Goal: Information Seeking & Learning: Learn about a topic

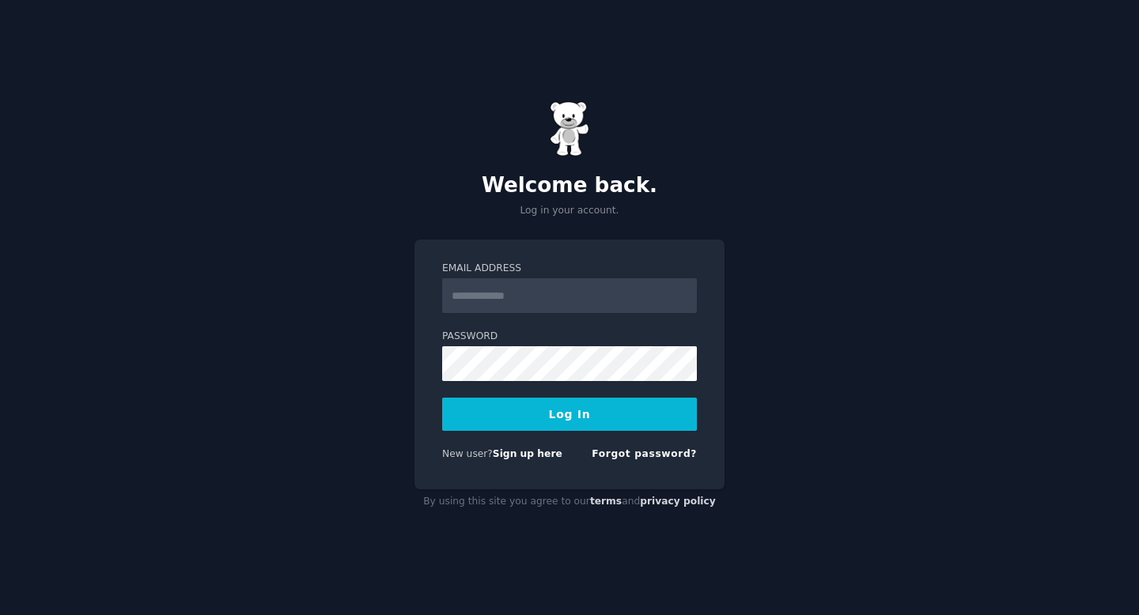
click at [621, 294] on input "Email Address" at bounding box center [569, 295] width 255 height 35
type input "**********"
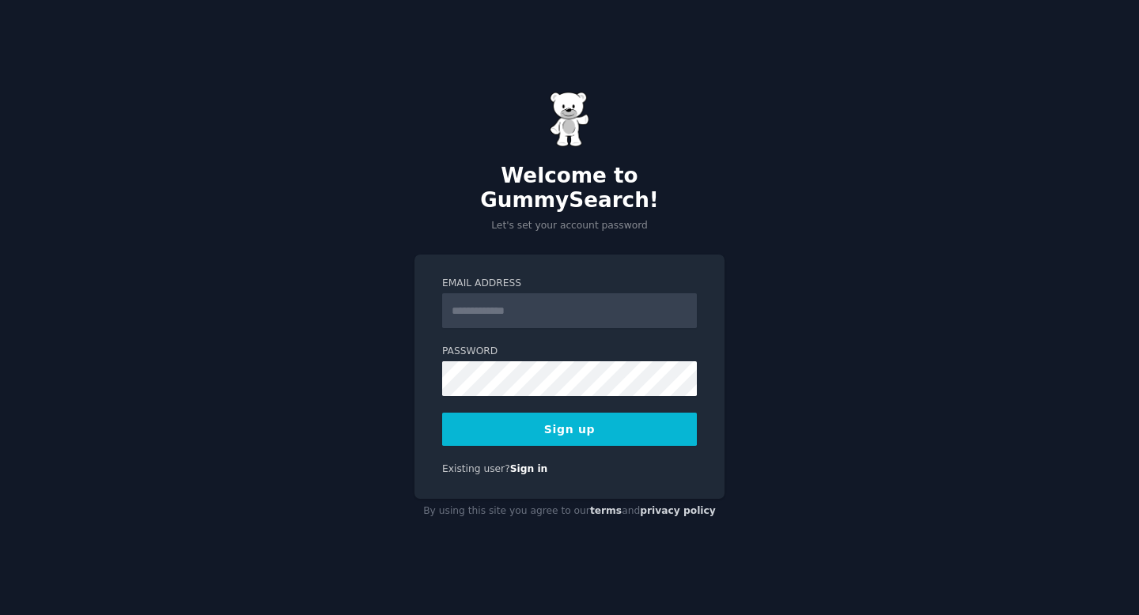
click at [591, 304] on input "Email Address" at bounding box center [569, 310] width 255 height 35
type input "**********"
click at [442, 413] on button "Sign up" at bounding box center [569, 429] width 255 height 33
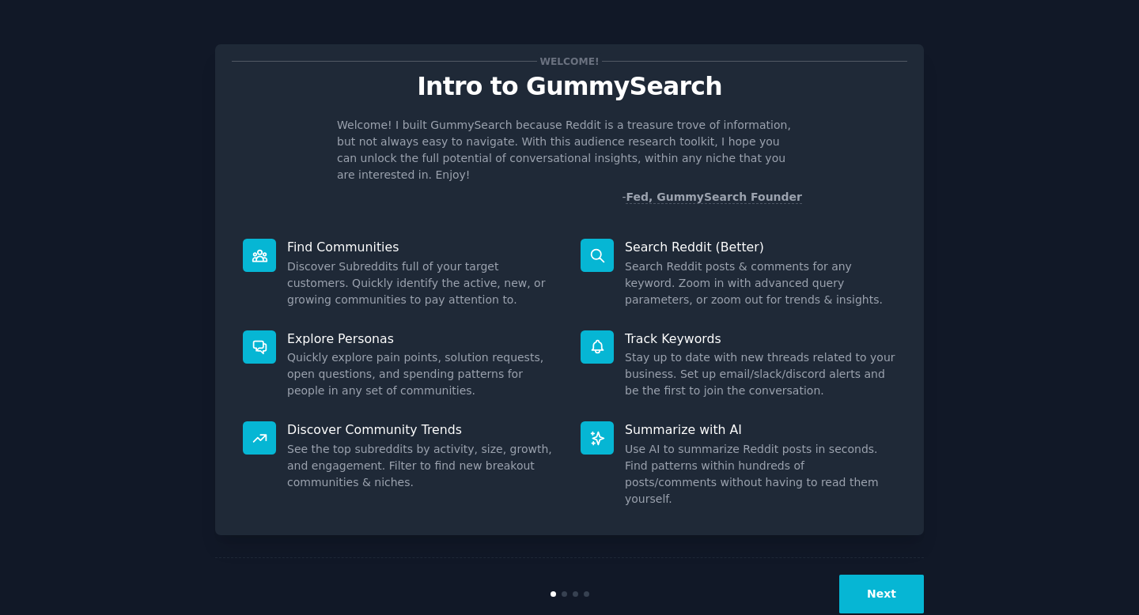
click at [860, 575] on button "Next" at bounding box center [881, 594] width 85 height 39
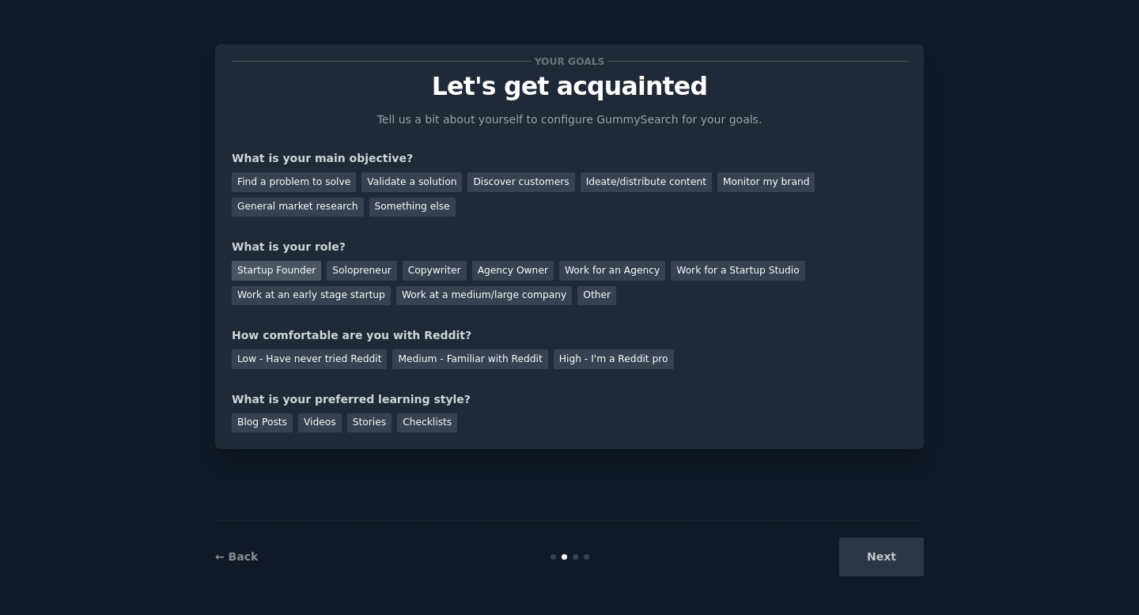
click at [266, 276] on div "Startup Founder" at bounding box center [276, 271] width 89 height 20
click at [356, 270] on div "Solopreneur" at bounding box center [362, 271] width 70 height 20
click at [868, 561] on div "Next" at bounding box center [805, 557] width 236 height 39
click at [252, 264] on div "Startup Founder" at bounding box center [276, 271] width 89 height 20
click at [868, 558] on div "Next" at bounding box center [805, 557] width 236 height 39
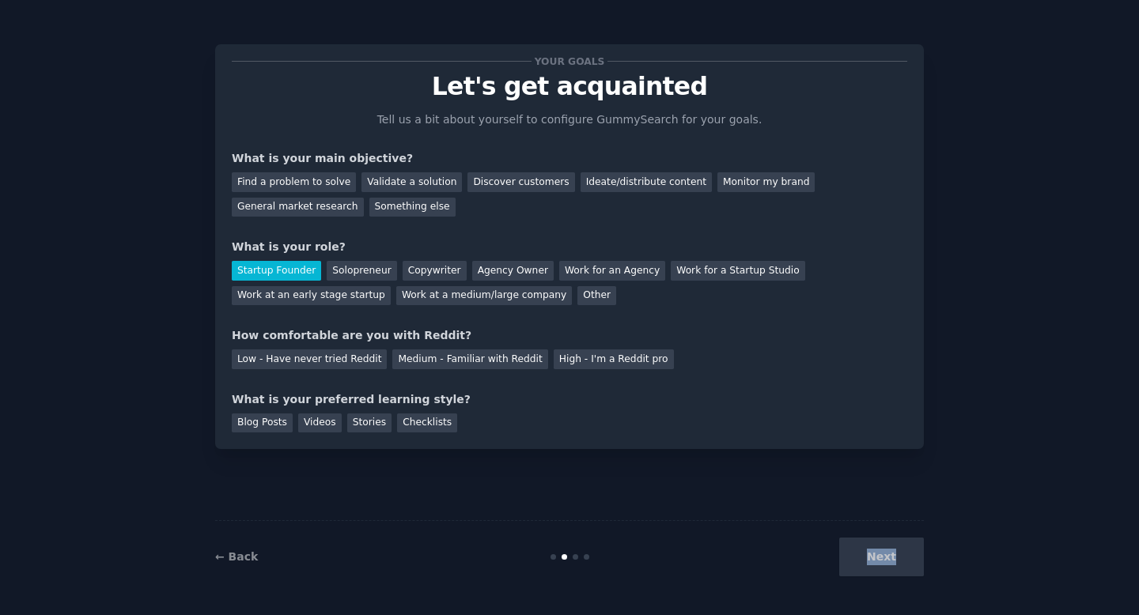
click at [868, 558] on div "Next" at bounding box center [805, 557] width 236 height 39
click at [262, 354] on div "Low - Have never tried Reddit" at bounding box center [309, 360] width 155 height 20
click at [258, 427] on div "Blog Posts" at bounding box center [262, 424] width 61 height 20
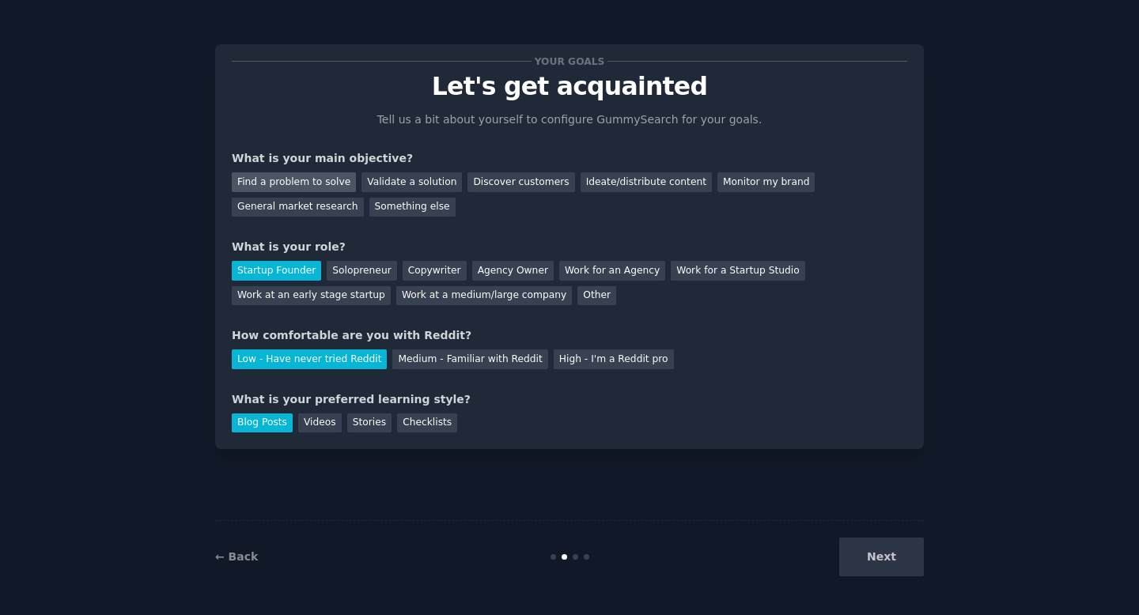
click at [282, 187] on div "Find a problem to solve" at bounding box center [294, 182] width 124 height 20
click at [262, 429] on div "Blog Posts" at bounding box center [262, 424] width 61 height 20
click at [309, 358] on div "Low - Have never tried Reddit" at bounding box center [309, 360] width 155 height 20
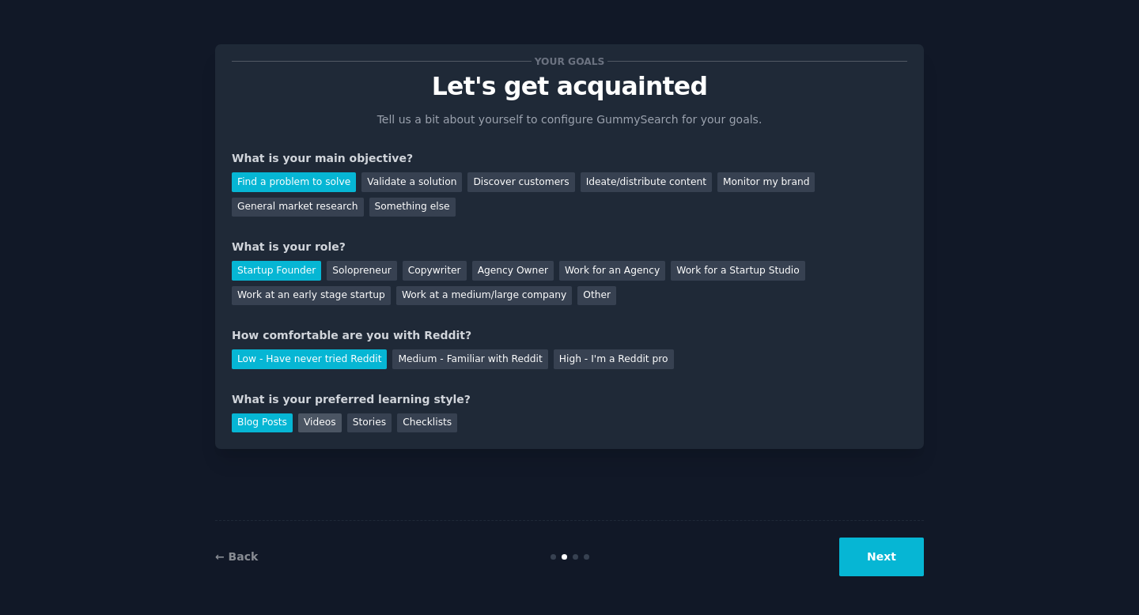
click at [307, 418] on div "Videos" at bounding box center [319, 424] width 43 height 20
click at [406, 365] on div "Medium - Familiar with Reddit" at bounding box center [469, 360] width 155 height 20
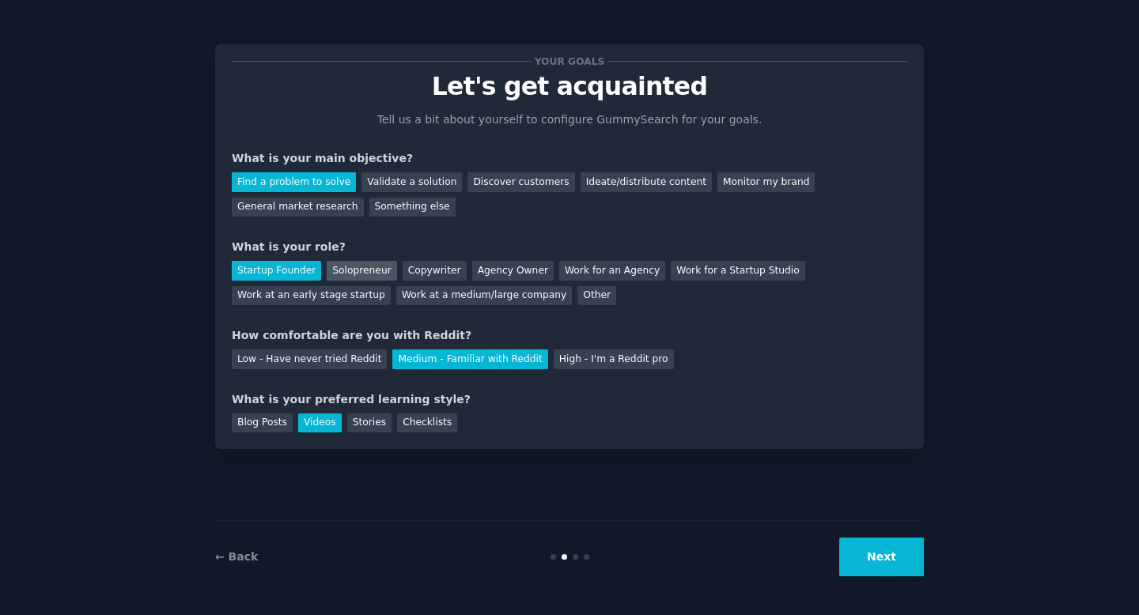
click at [355, 267] on div "Solopreneur" at bounding box center [362, 271] width 70 height 20
click at [300, 270] on div "Startup Founder" at bounding box center [276, 271] width 89 height 20
click at [360, 275] on div "Solopreneur" at bounding box center [362, 271] width 70 height 20
click at [534, 180] on div "Discover customers" at bounding box center [520, 182] width 107 height 20
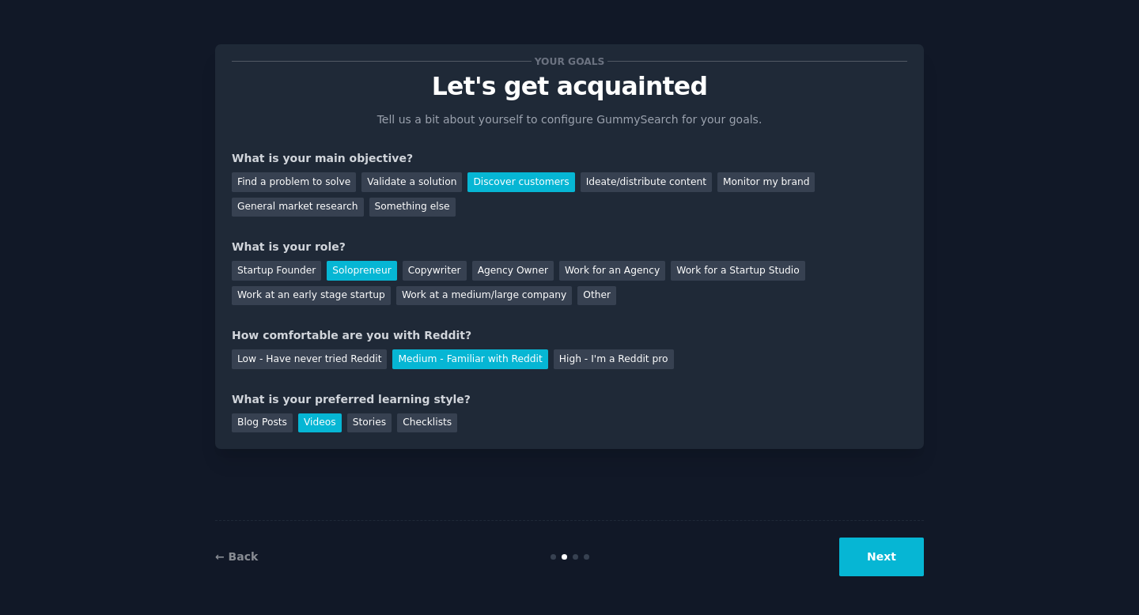
click at [872, 563] on button "Next" at bounding box center [881, 557] width 85 height 39
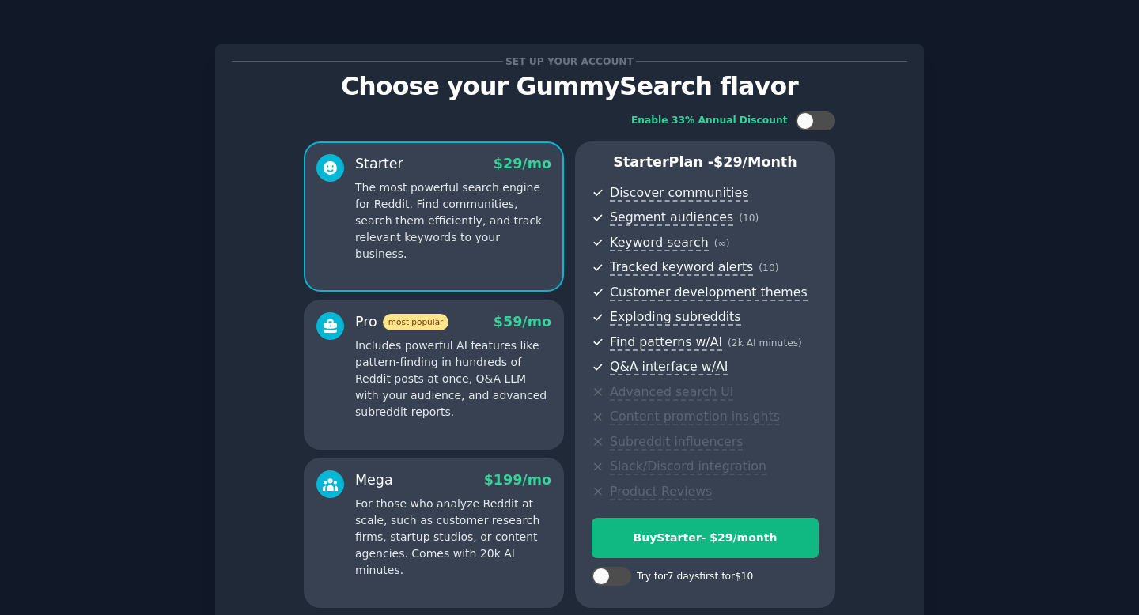
scroll to position [143, 0]
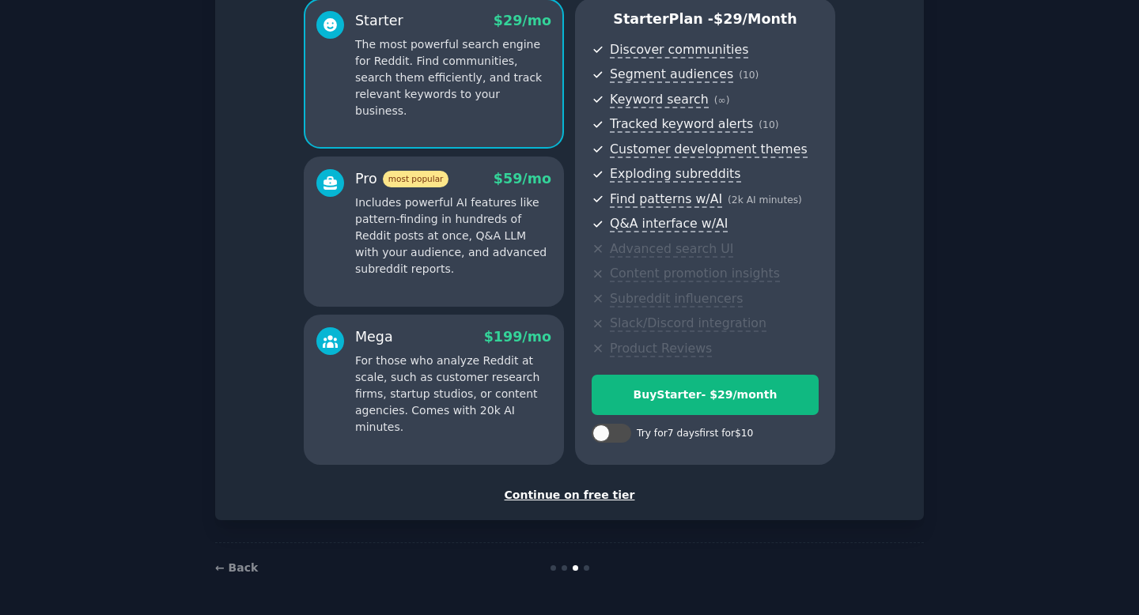
click at [569, 494] on div "Continue on free tier" at bounding box center [569, 495] width 675 height 17
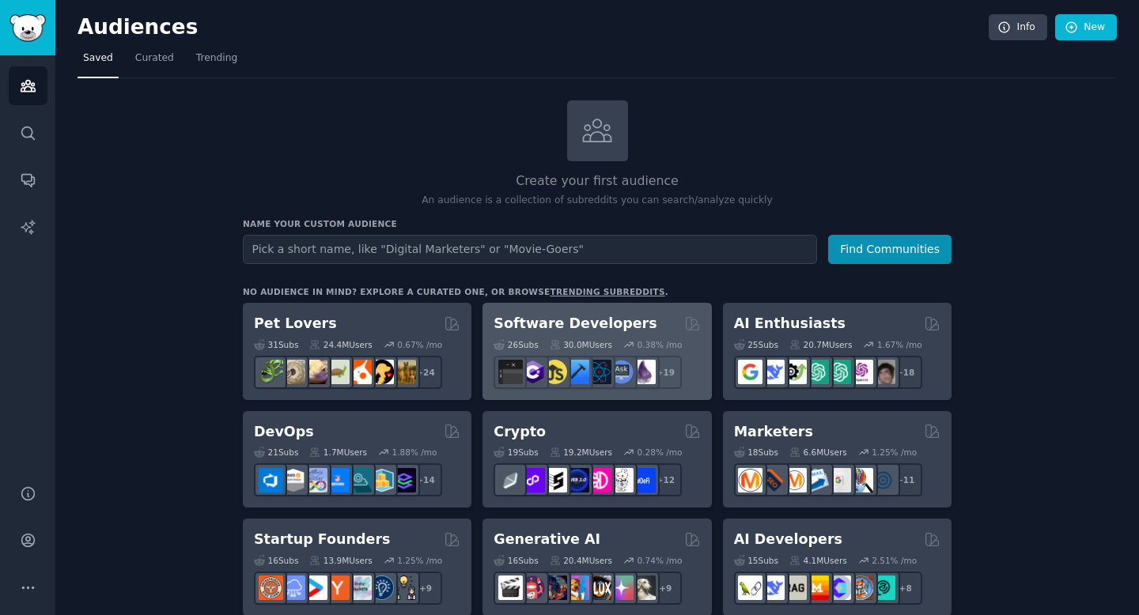
click at [625, 324] on h2 "Software Developers" at bounding box center [575, 324] width 163 height 20
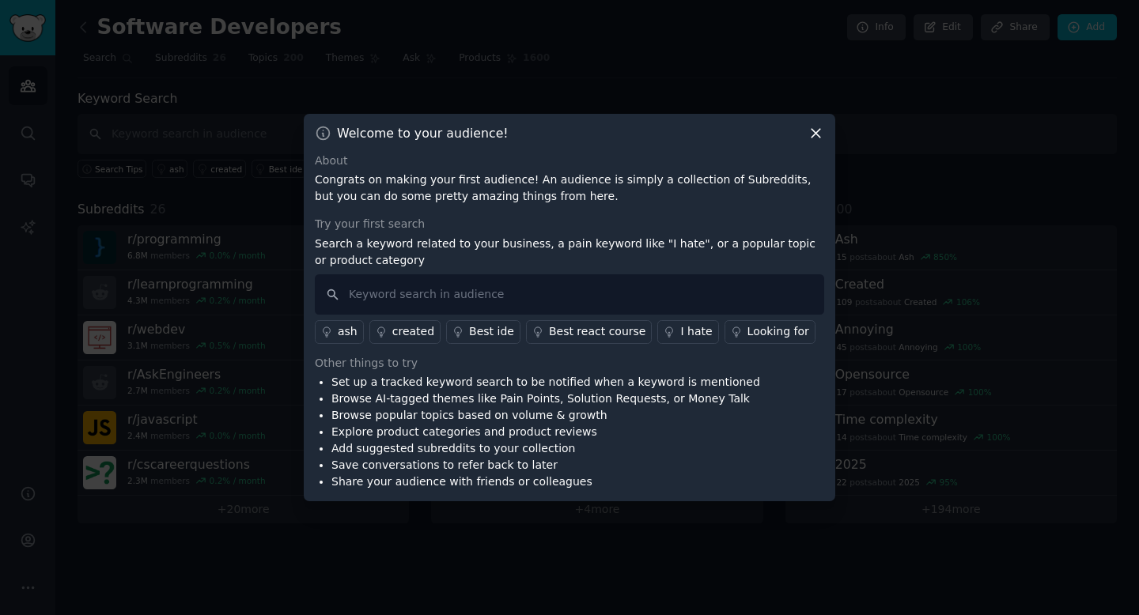
click at [815, 135] on icon at bounding box center [815, 133] width 17 height 17
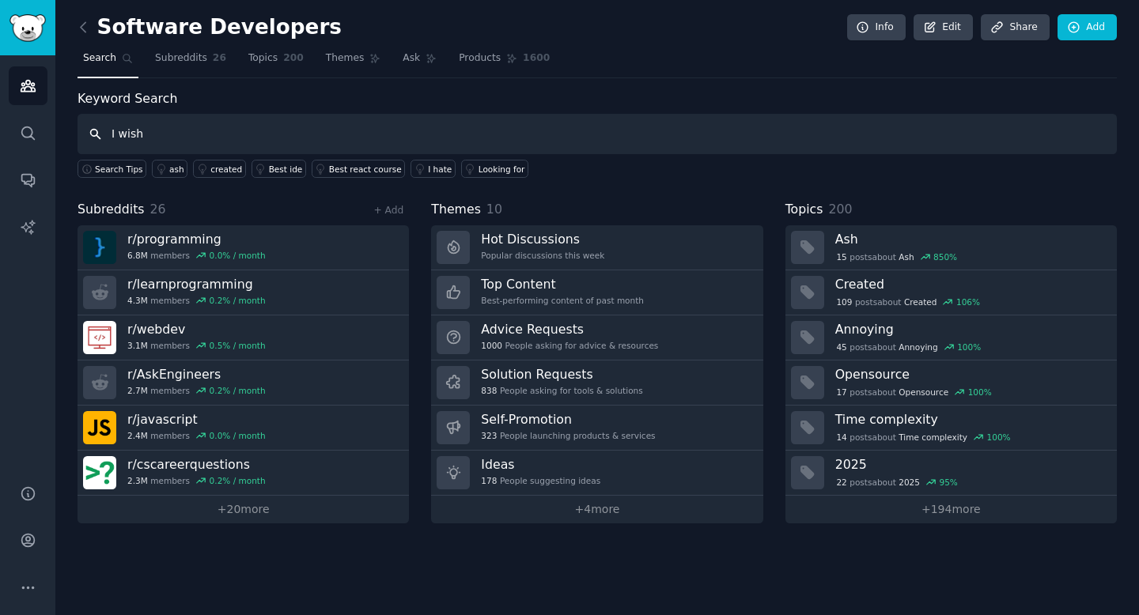
type input "I wish"
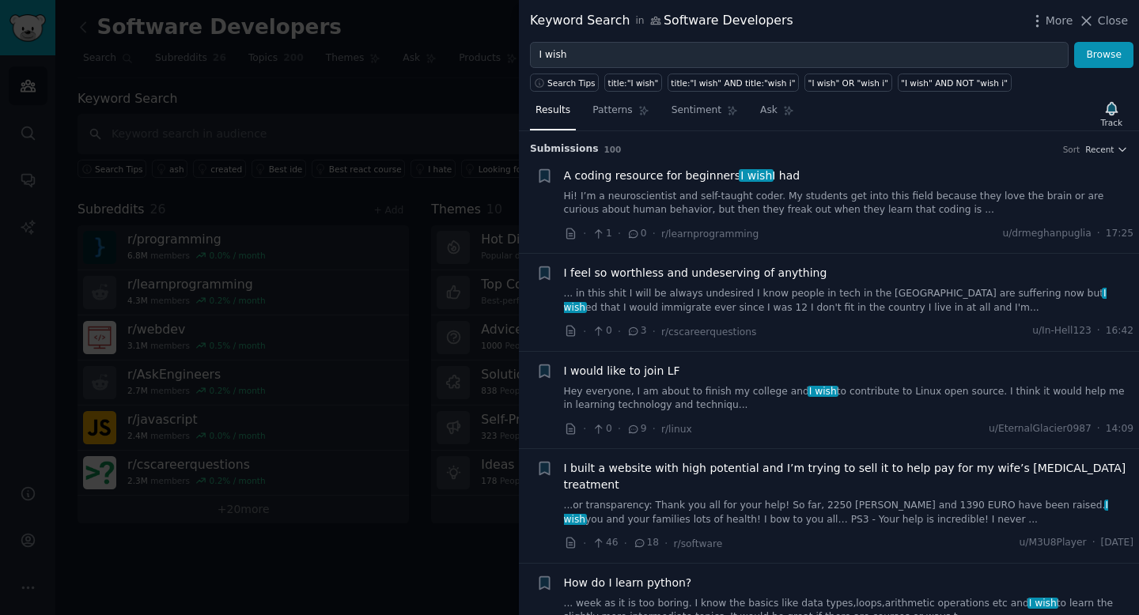
click at [404, 127] on div at bounding box center [569, 307] width 1139 height 615
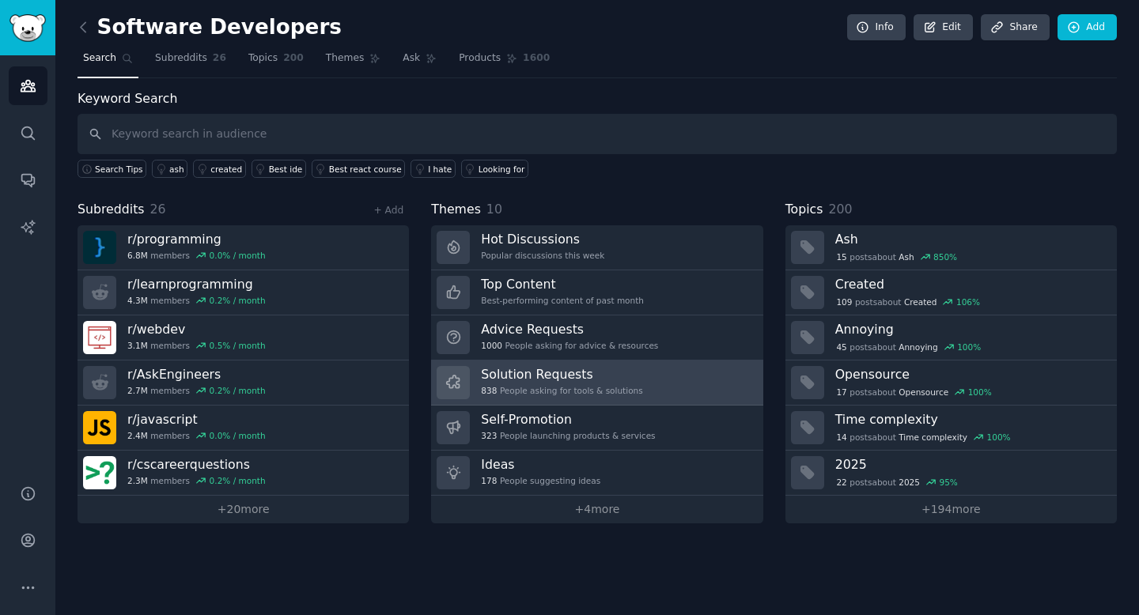
click at [603, 366] on h3 "Solution Requests" at bounding box center [561, 374] width 161 height 17
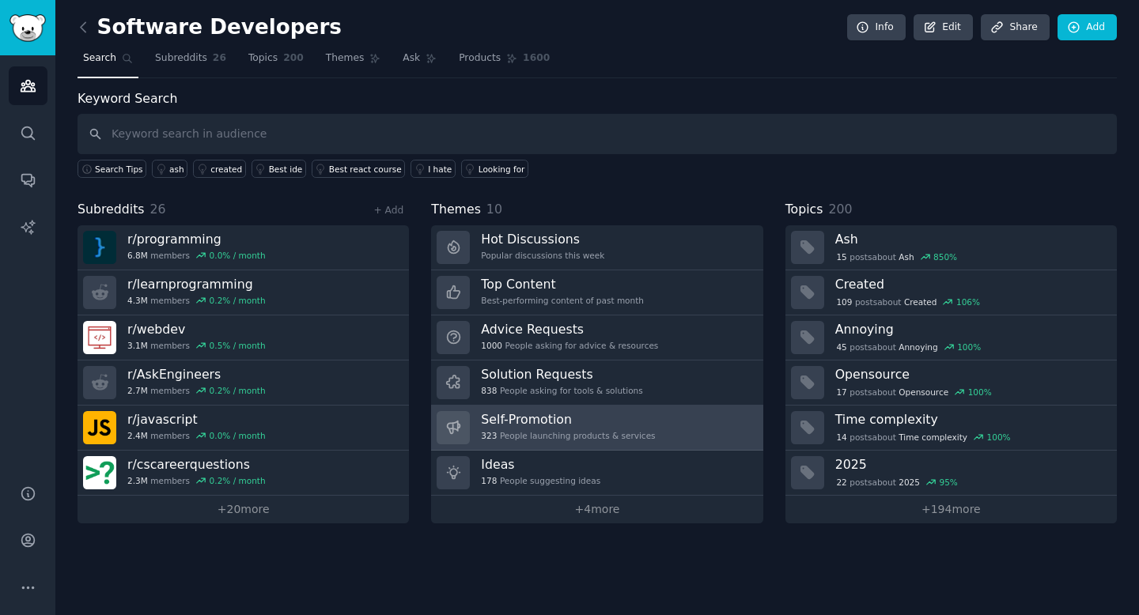
click at [599, 422] on h3 "Self-Promotion" at bounding box center [568, 419] width 174 height 17
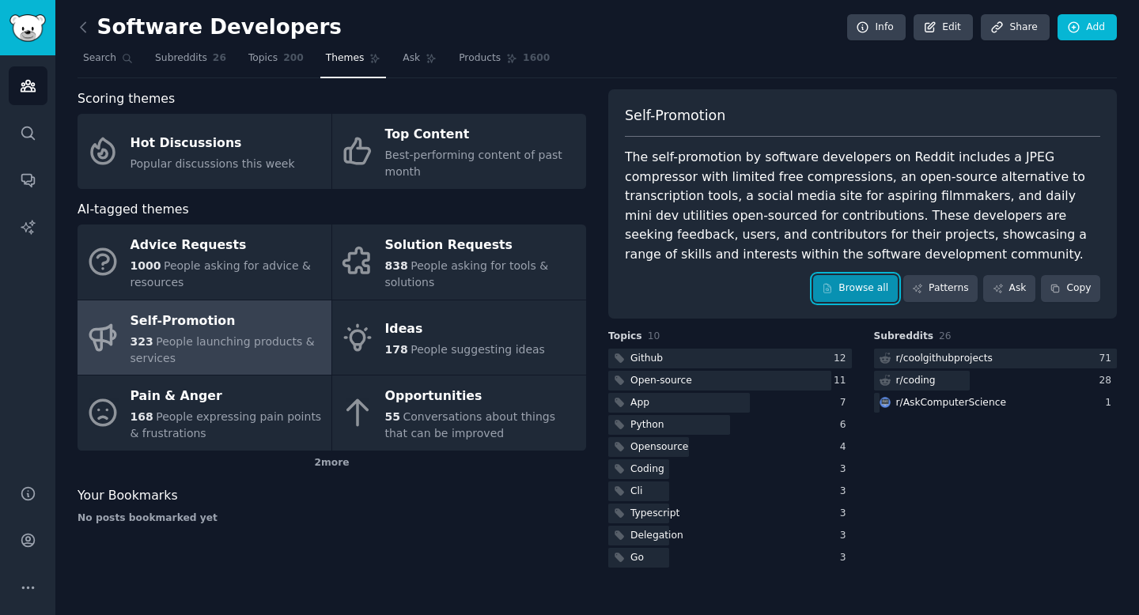
click at [845, 290] on link "Browse all" at bounding box center [855, 288] width 85 height 27
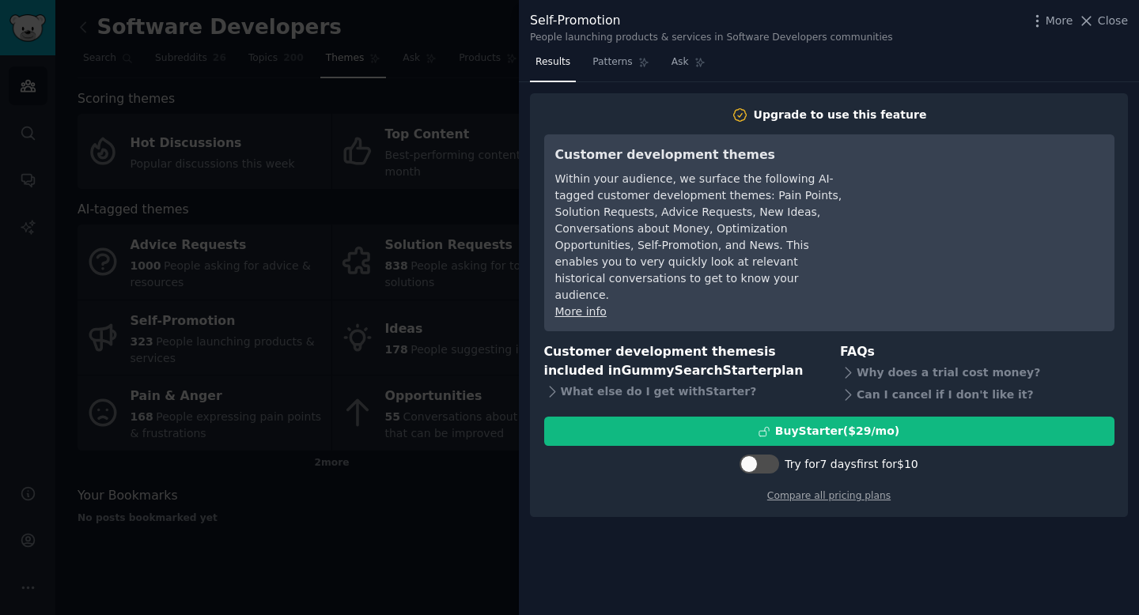
click at [459, 129] on div at bounding box center [569, 307] width 1139 height 615
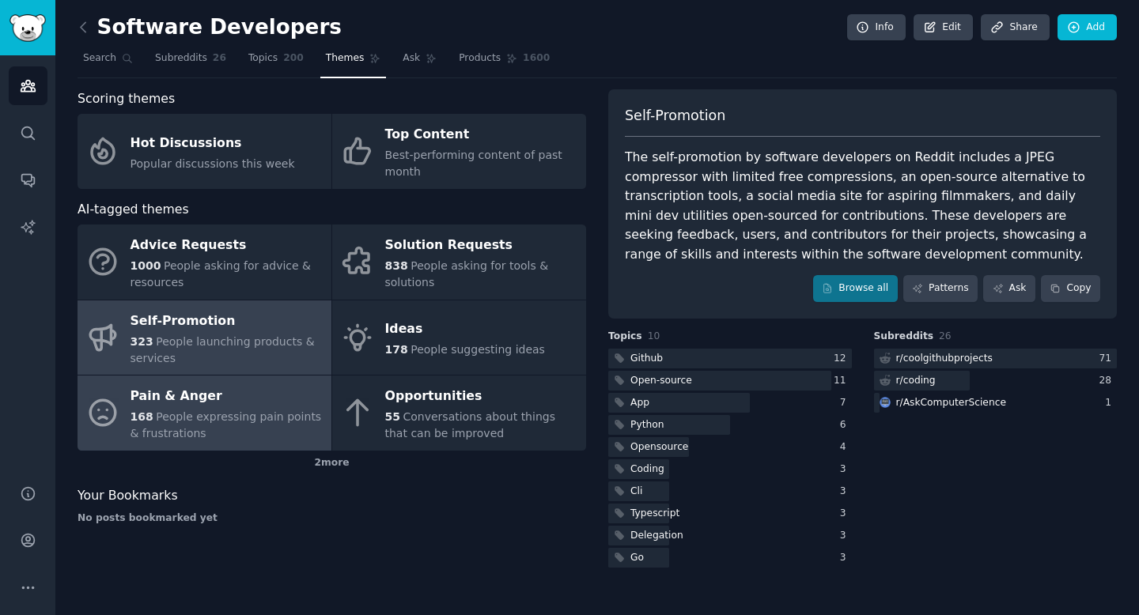
click at [211, 377] on link "Pain & Anger 168 People expressing pain points & frustrations" at bounding box center [205, 413] width 254 height 75
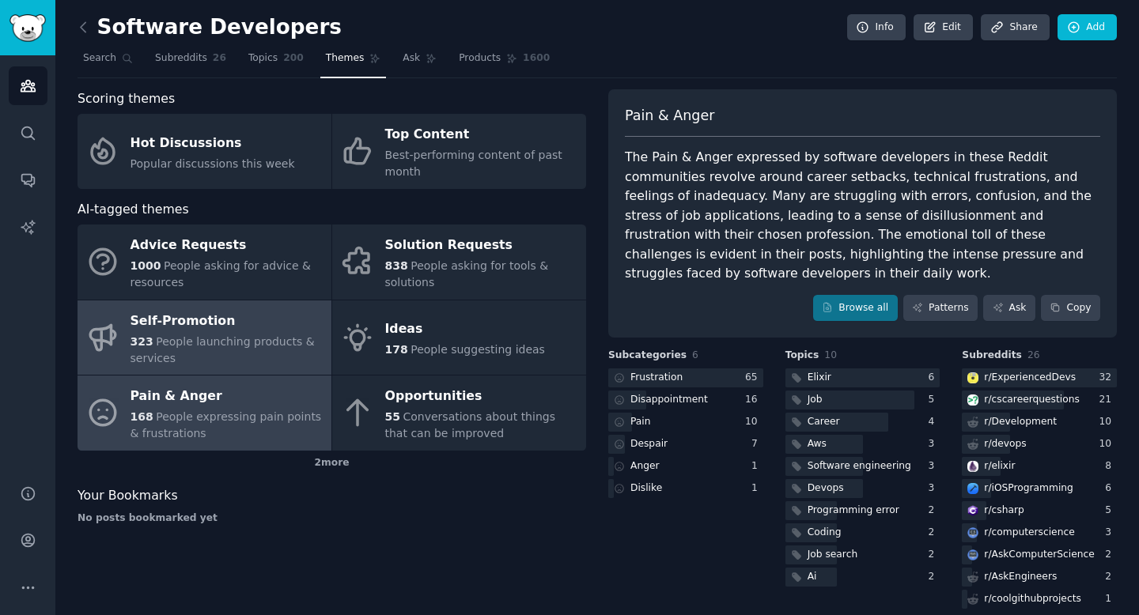
click at [236, 327] on div "Self-Promotion" at bounding box center [226, 320] width 193 height 25
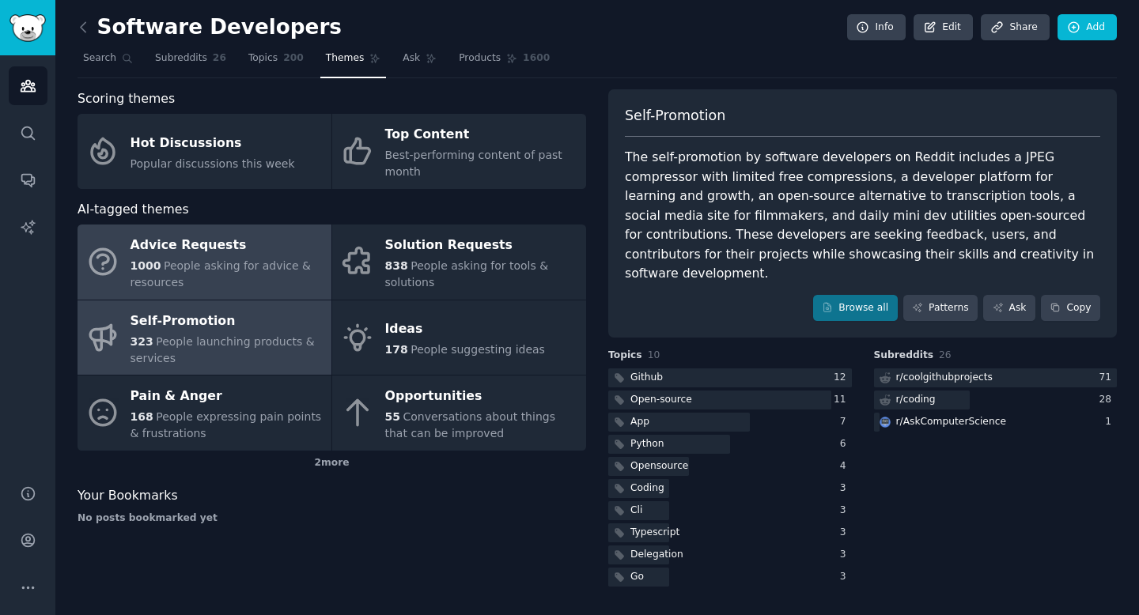
click at [215, 267] on span "People asking for advice & resources" at bounding box center [220, 273] width 181 height 29
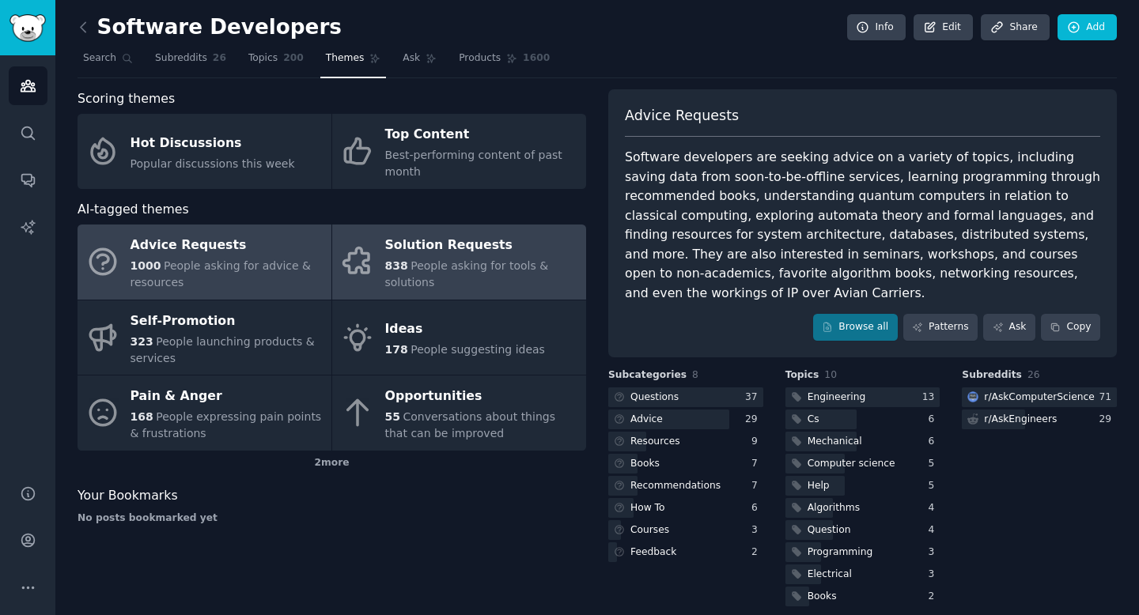
click at [423, 260] on span "People asking for tools & solutions" at bounding box center [467, 273] width 164 height 29
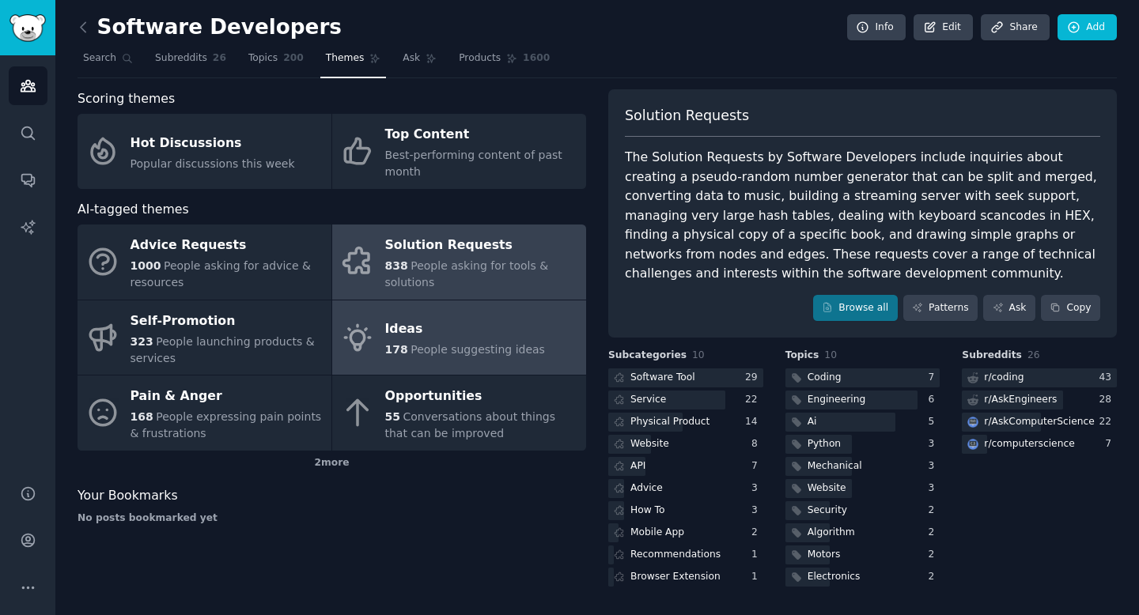
click at [479, 353] on span "People suggesting ideas" at bounding box center [477, 349] width 134 height 13
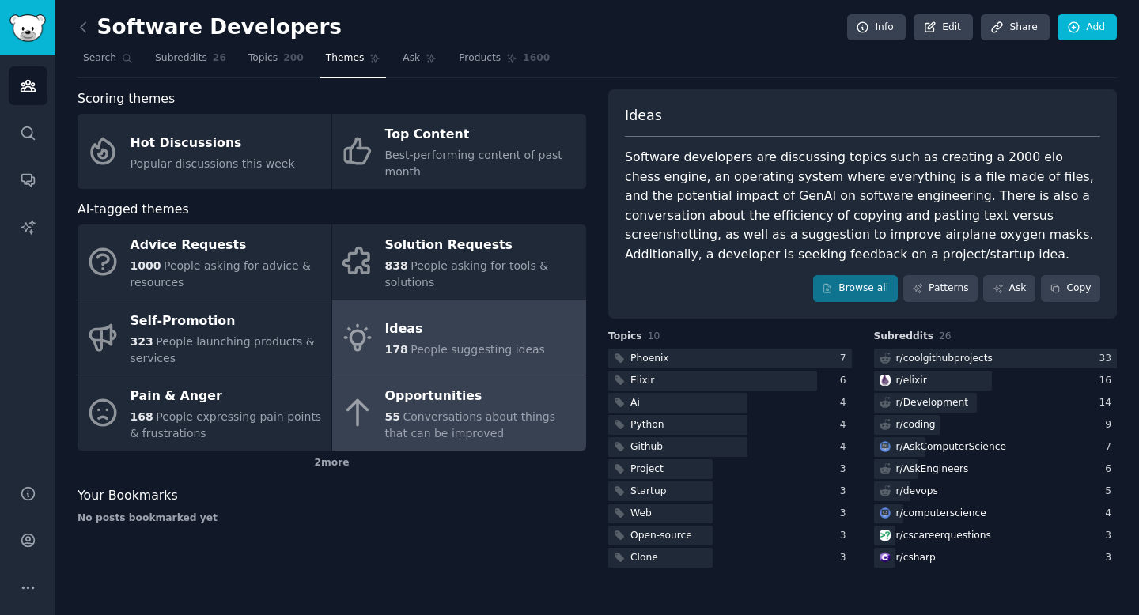
click at [467, 412] on span "Conversations about things that can be improved" at bounding box center [470, 424] width 170 height 29
